Goal: Check status

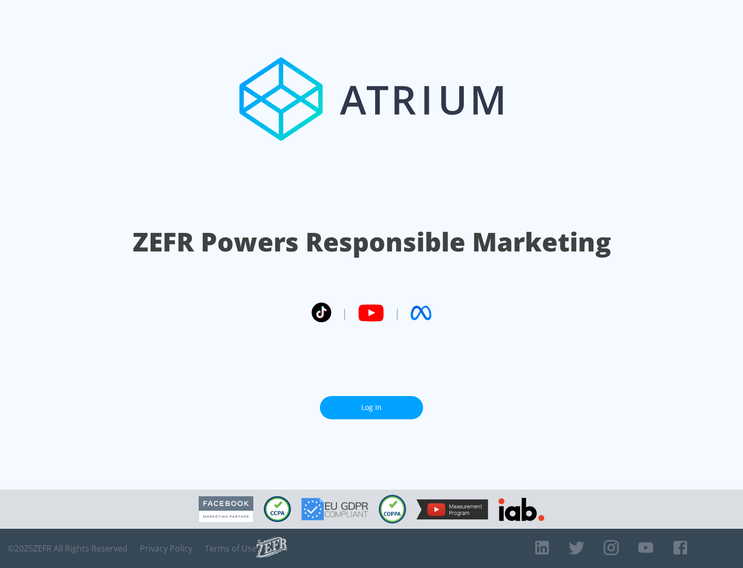
click at [371, 407] on link "Log In" at bounding box center [371, 407] width 103 height 23
